Goal: Communication & Community: Answer question/provide support

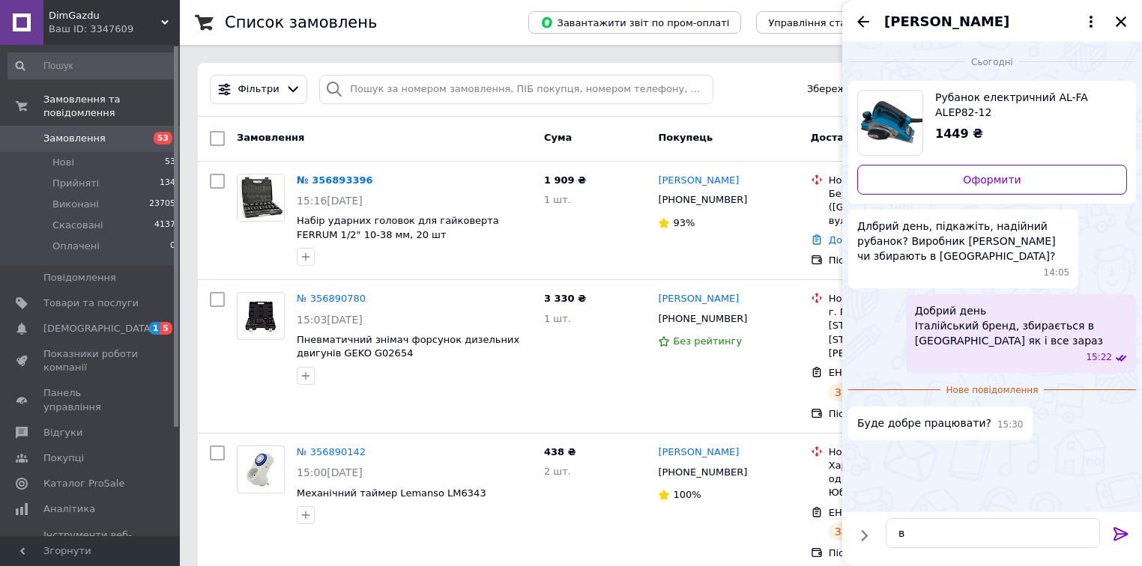
click at [932, 527] on textarea "в" at bounding box center [992, 533] width 214 height 30
type textarea "в"
type textarea "Д"
type textarea "!"
type textarea "1 рік гарнтії, товар якісний, клієнти задоволені, тому буде працювати"
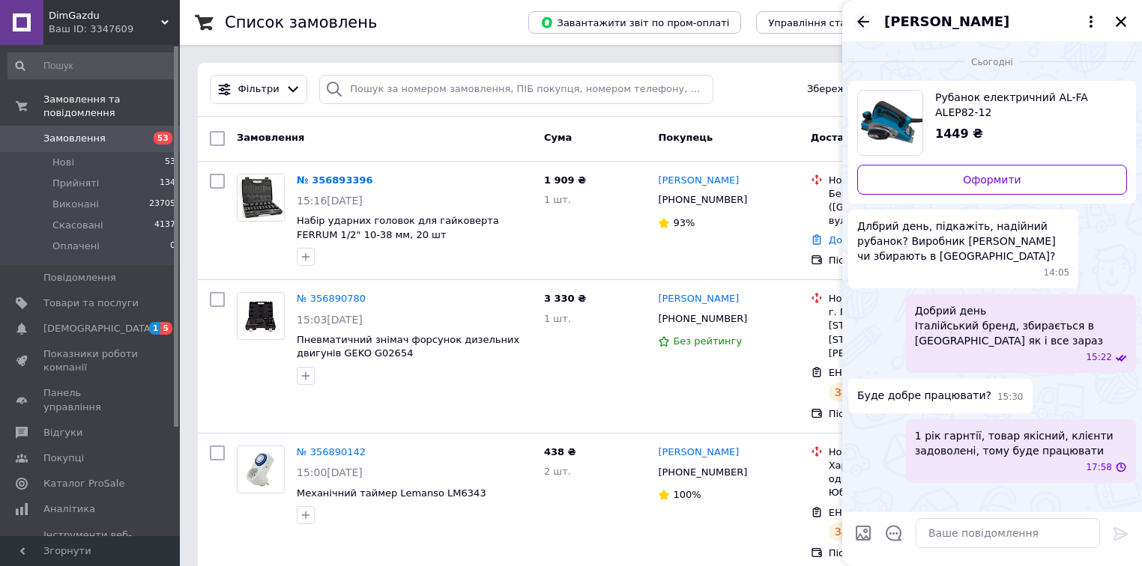
click at [858, 24] on icon "Назад" at bounding box center [863, 22] width 18 height 18
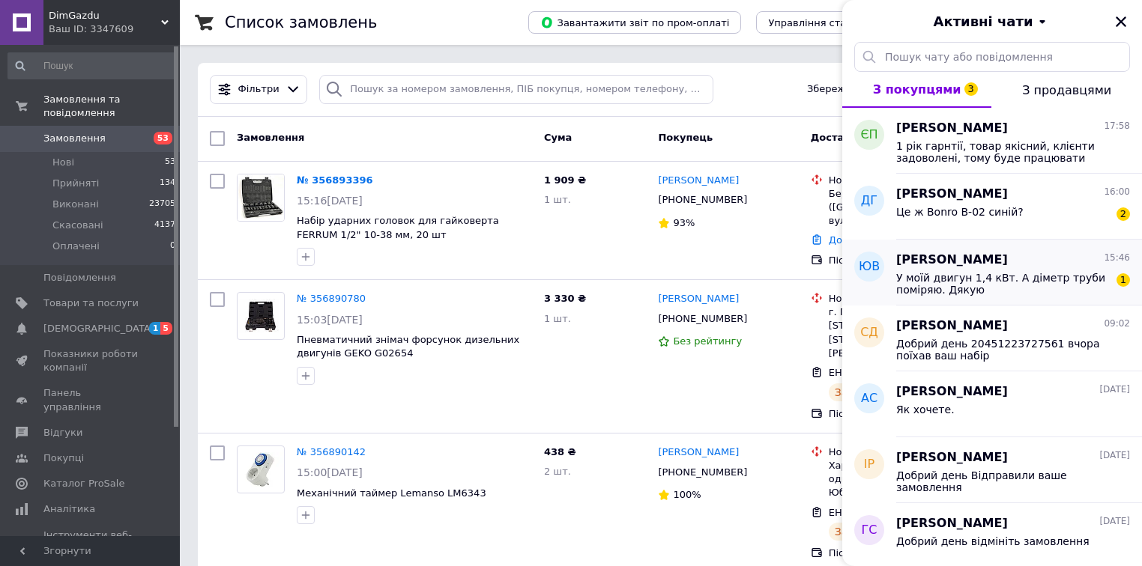
click at [1040, 278] on span "У моїй двигун 1,4 кВт. А діметр труби поміряю. Дякую" at bounding box center [1002, 284] width 213 height 24
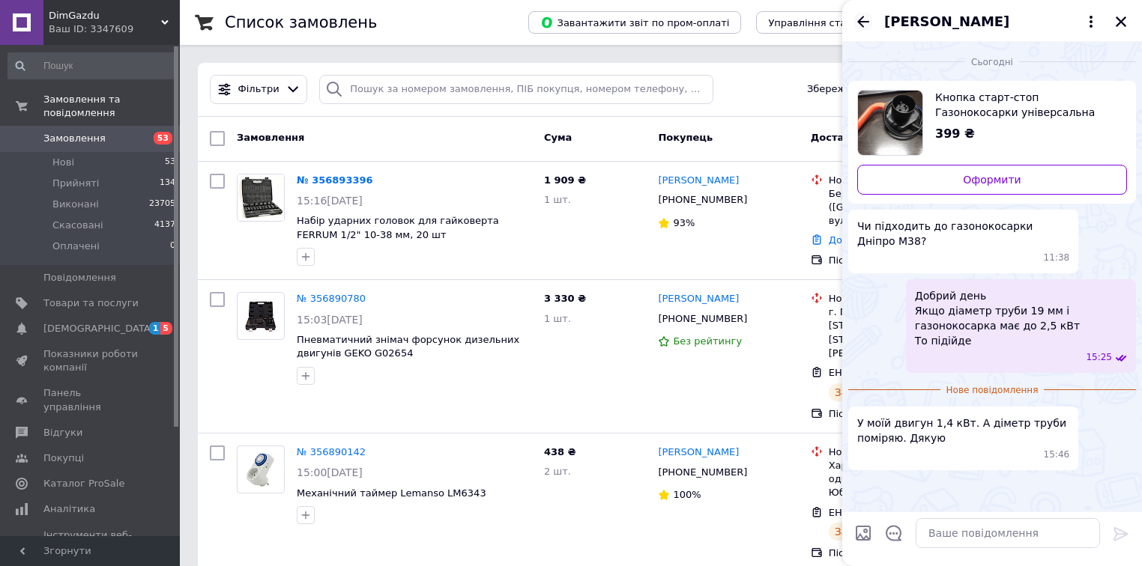
click at [859, 21] on icon "Назад" at bounding box center [863, 21] width 12 height 11
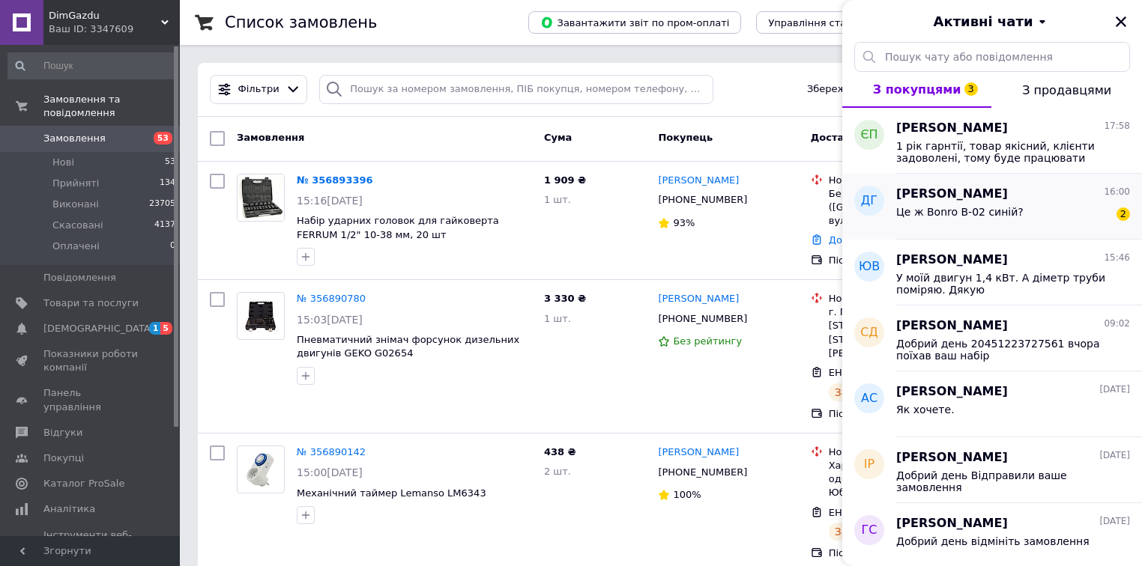
click at [993, 213] on span "Це ж Bonro B-02 синій?" at bounding box center [959, 212] width 127 height 12
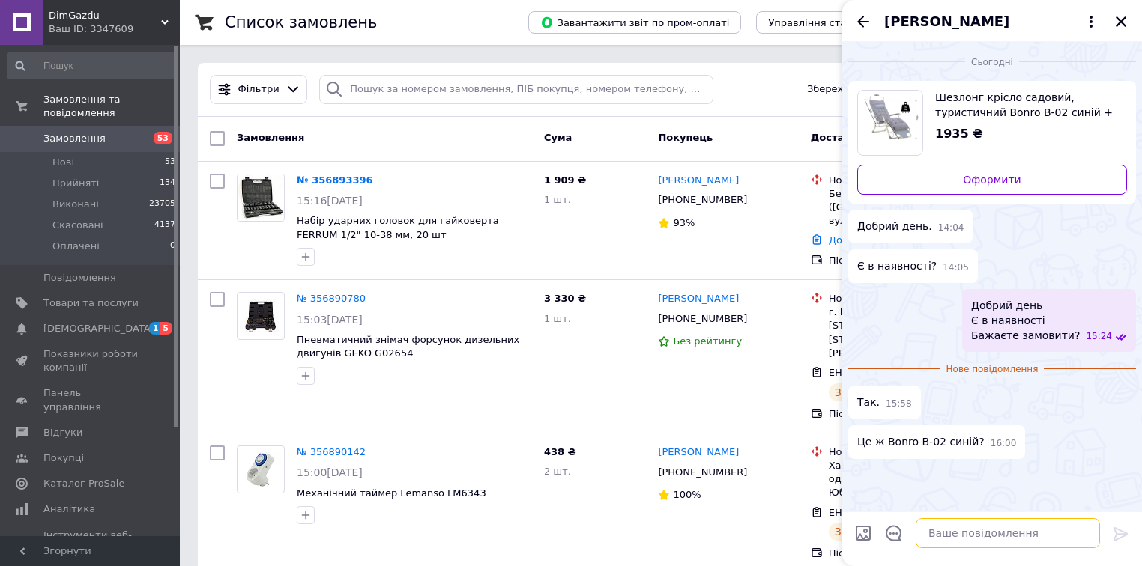
click at [973, 540] on textarea at bounding box center [1007, 533] width 184 height 30
type textarea "так"
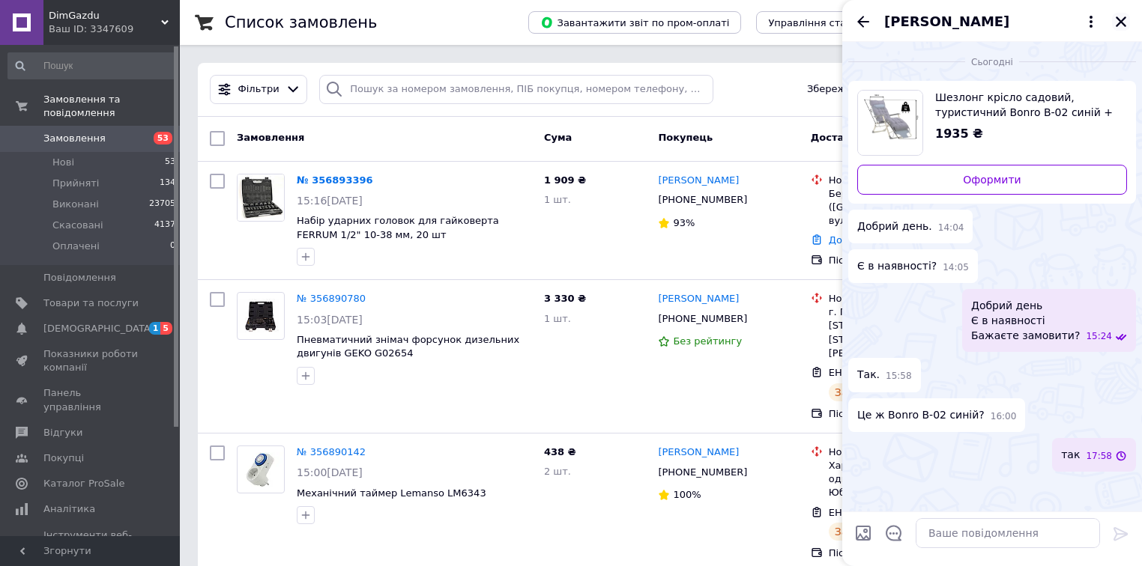
click at [1127, 15] on icon "Закрити" at bounding box center [1120, 21] width 13 height 13
